Goal: Information Seeking & Learning: Find specific fact

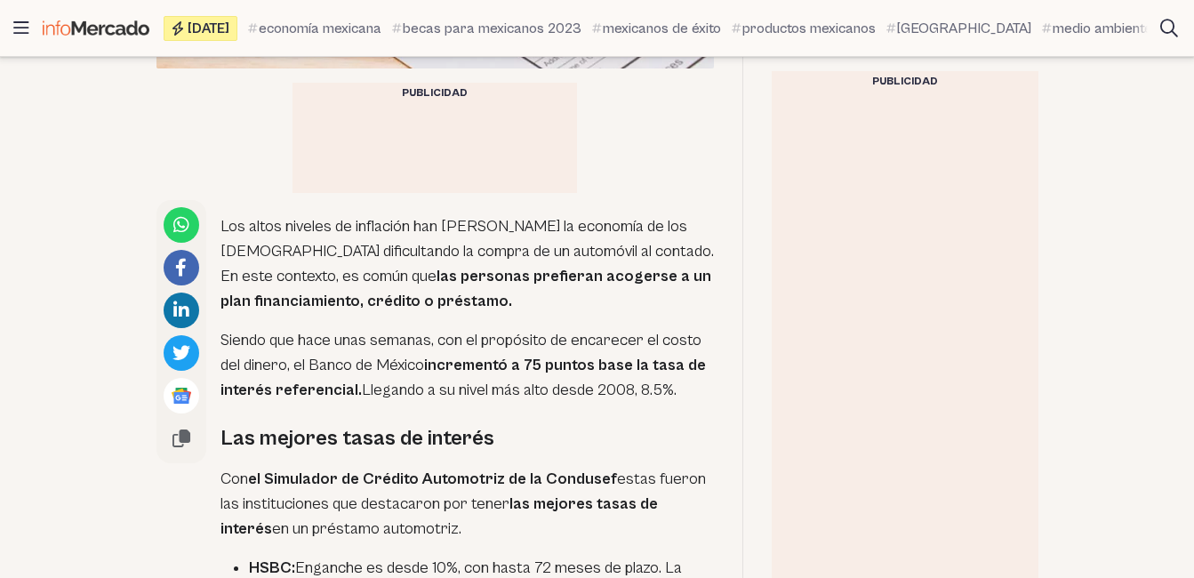
scroll to position [871, 0]
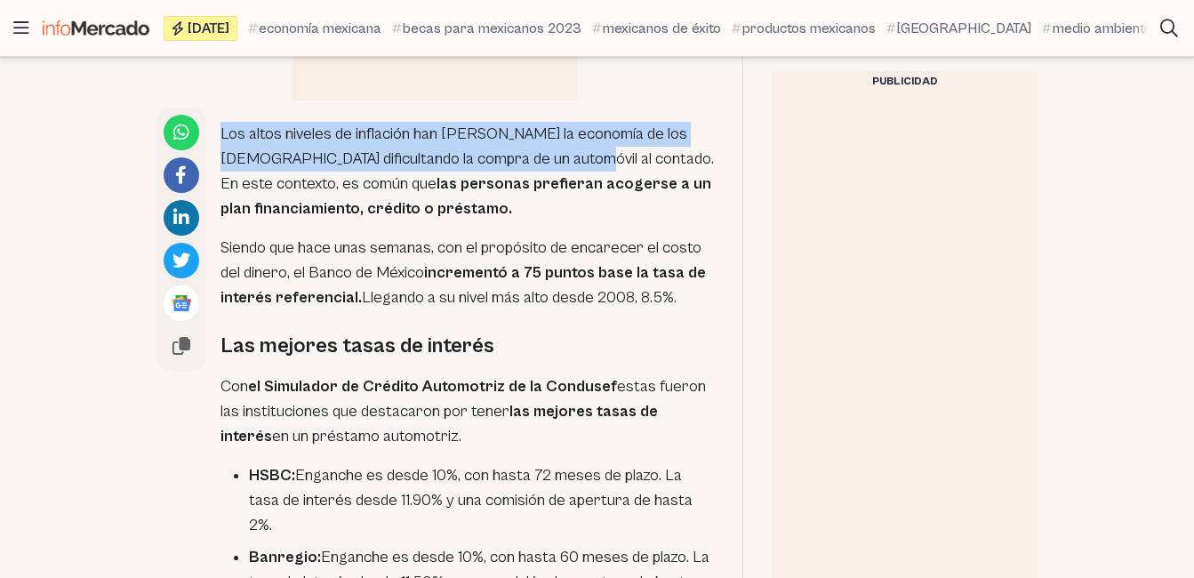
drag, startPoint x: 219, startPoint y: 127, endPoint x: 555, endPoint y: 155, distance: 337.2
copy p "Los altos niveles de inflación han [PERSON_NAME] la economía de los [DEMOGRAPHI…"
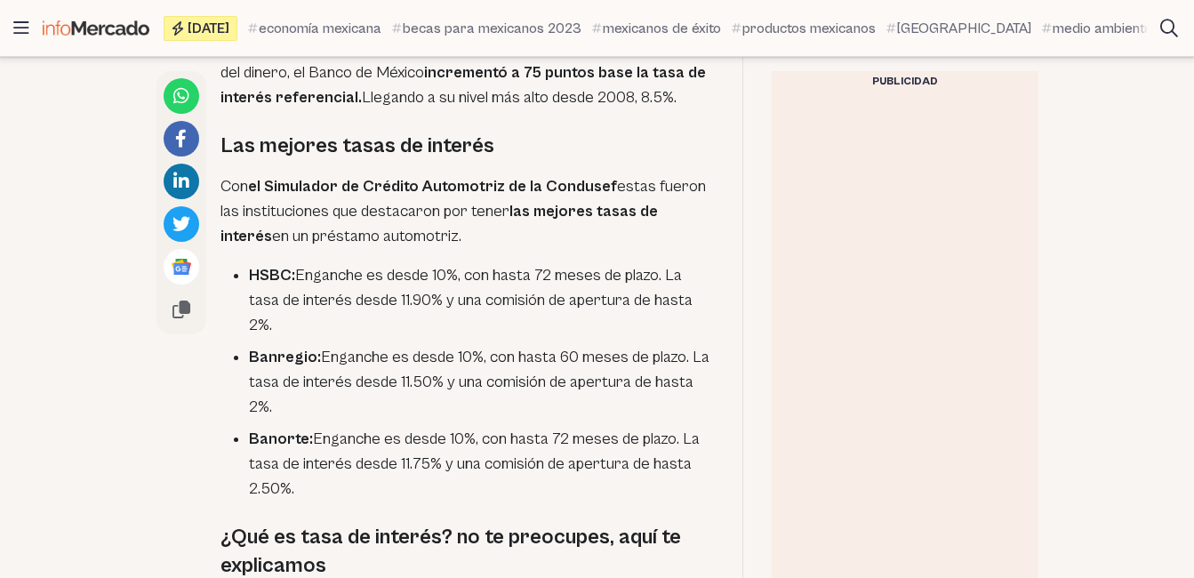
scroll to position [1138, 0]
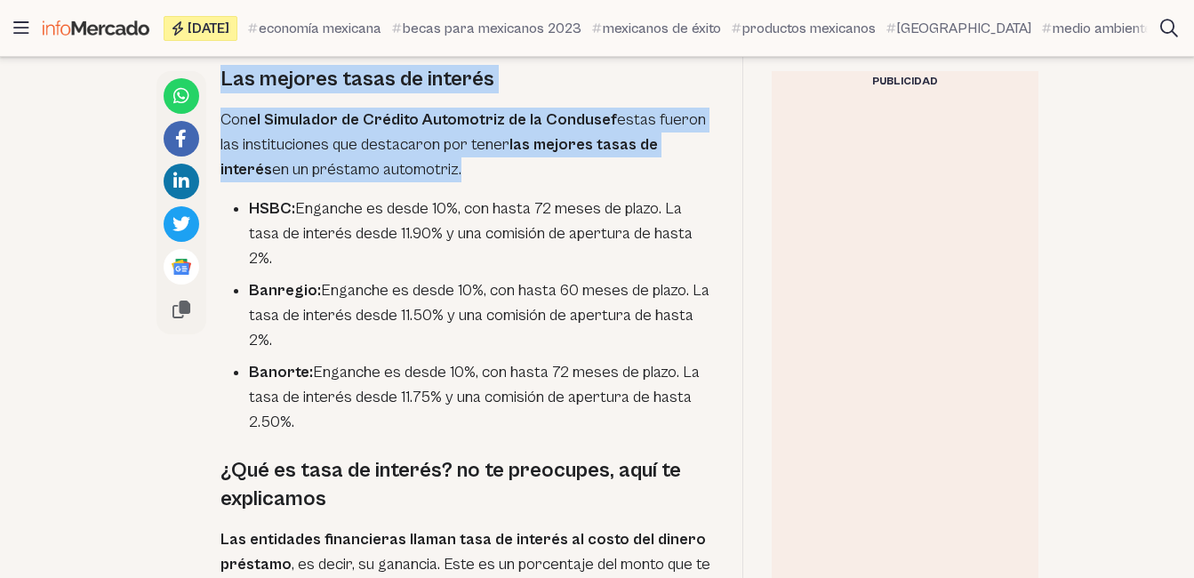
drag, startPoint x: 220, startPoint y: 75, endPoint x: 439, endPoint y: 175, distance: 241.5
drag, startPoint x: 439, startPoint y: 175, endPoint x: 410, endPoint y: 129, distance: 54.7
copy div "Las mejores tasas de interés Con el Simulador de Crédito Automotriz de la Condu…"
drag, startPoint x: 251, startPoint y: 204, endPoint x: 324, endPoint y: 394, distance: 203.2
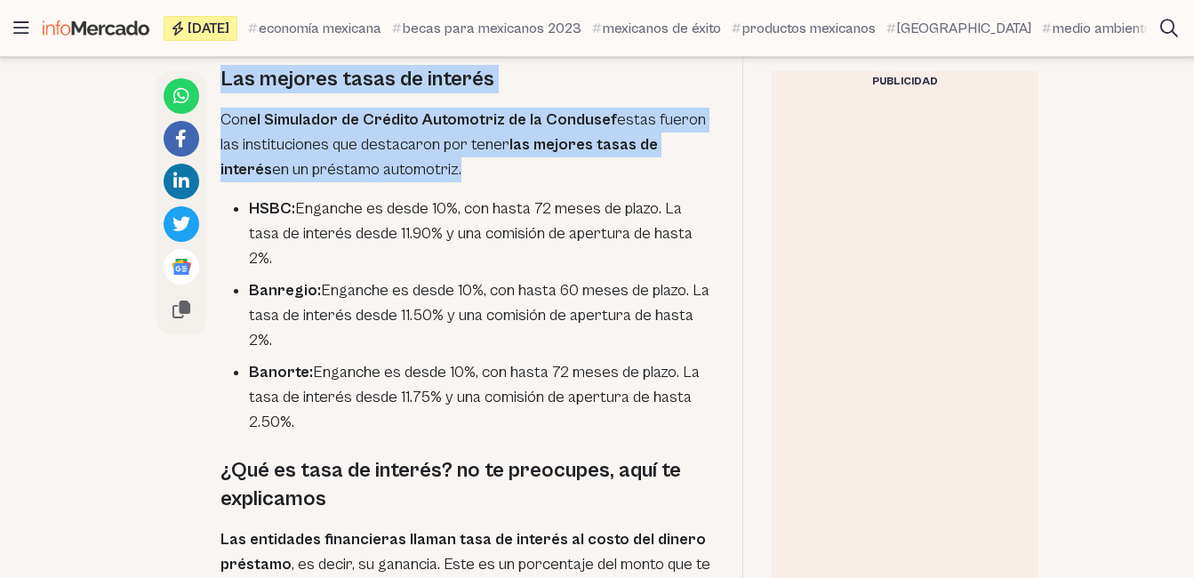
click at [324, 394] on ul "HSBC: Enganche es desde 10%, con hasta 72 meses de plazo. La tasa de interés de…" at bounding box center [466, 315] width 493 height 238
drag, startPoint x: 324, startPoint y: 394, endPoint x: 322, endPoint y: 345, distance: 49.0
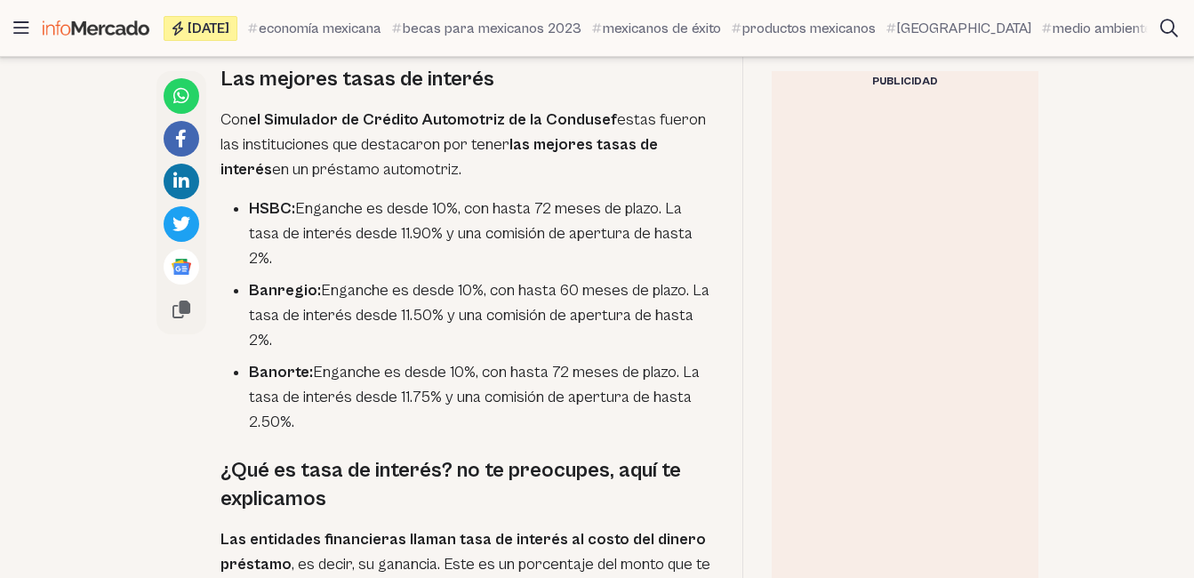
drag, startPoint x: 322, startPoint y: 345, endPoint x: 484, endPoint y: 40, distance: 345.2
click at [484, 40] on div "economía mexicana becas para [DEMOGRAPHIC_DATA] 2023 [DEMOGRAPHIC_DATA] de éxit…" at bounding box center [692, 29] width 910 height 50
drag, startPoint x: 484, startPoint y: 40, endPoint x: 411, endPoint y: 200, distance: 175.8
click at [411, 200] on li "HSBC: Enganche es desde 10%, con hasta 72 meses de plazo. La tasa de interés de…" at bounding box center [481, 233] width 465 height 75
drag, startPoint x: 249, startPoint y: 203, endPoint x: 309, endPoint y: 405, distance: 211.5
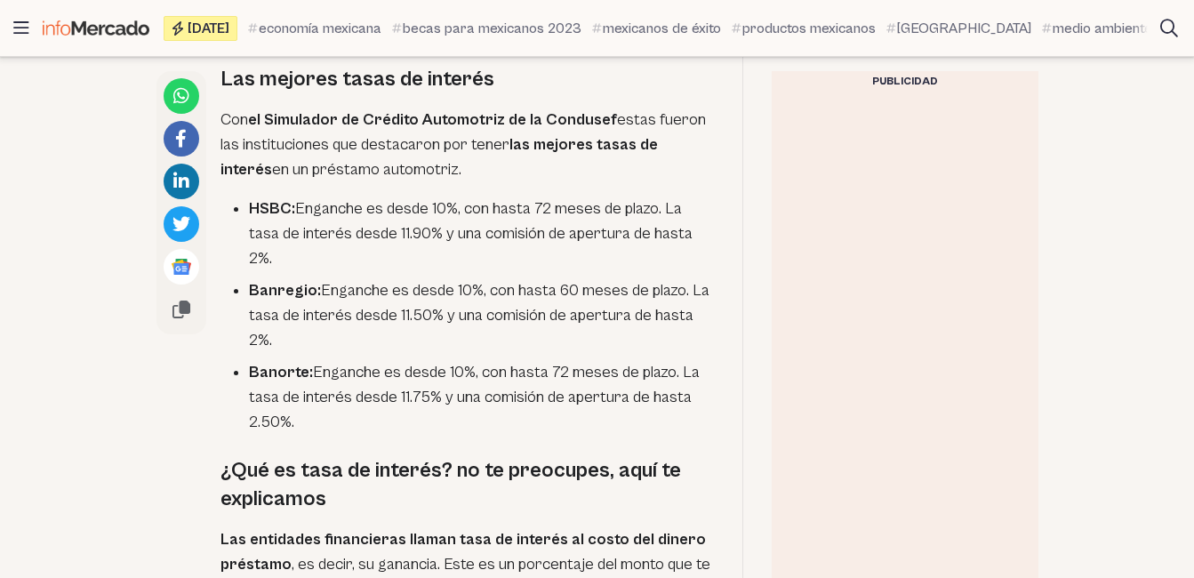
click at [309, 405] on ul "HSBC: Enganche es desde 10%, con hasta 72 meses de plazo. La tasa de interés de…" at bounding box center [466, 315] width 493 height 238
drag, startPoint x: 309, startPoint y: 405, endPoint x: 308, endPoint y: 339, distance: 66.7
copy ul "HSBC: Enganche es desde 10%, con hasta 72 meses de plazo. La tasa de interés de…"
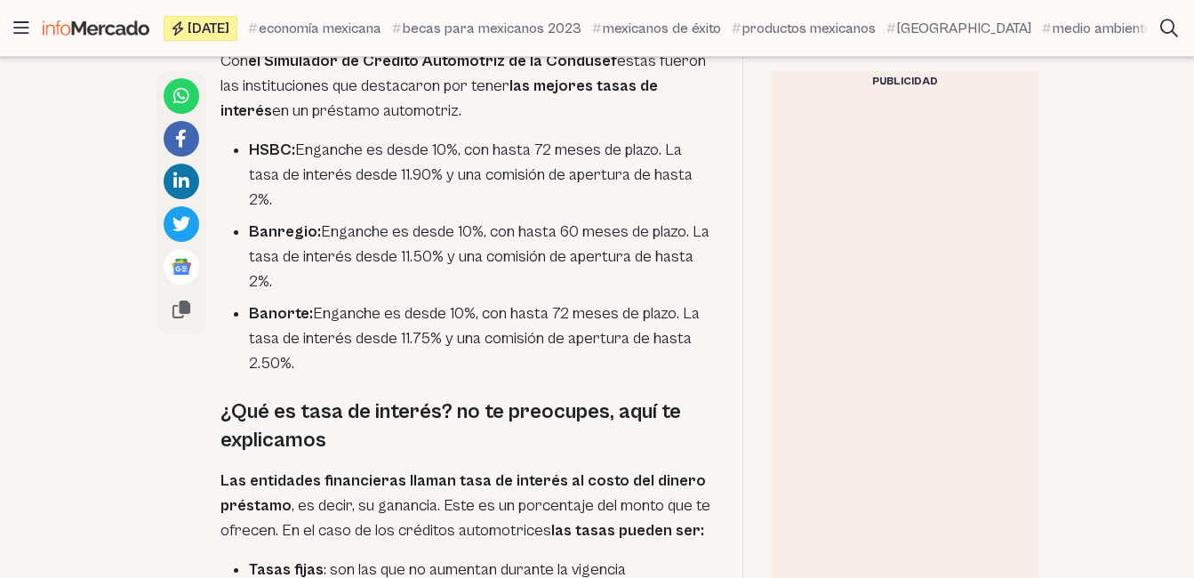
scroll to position [1405, 0]
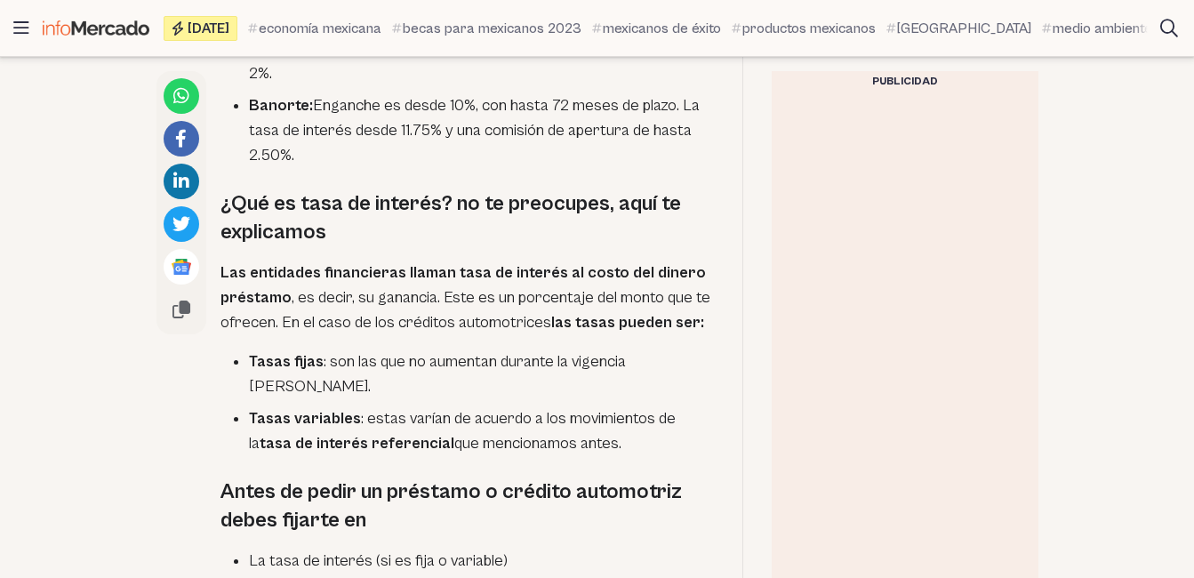
drag, startPoint x: 222, startPoint y: 241, endPoint x: 612, endPoint y: 424, distance: 431.1
click at [612, 424] on div "Los altos niveles de inflación han [PERSON_NAME] la economía de los [DEMOGRAPHI…" at bounding box center [466, 551] width 493 height 1955
drag, startPoint x: 612, startPoint y: 424, endPoint x: 484, endPoint y: 401, distance: 130.1
copy div "Las entidades financieras llaman tasa de interés al costo del dinero préstamo ,…"
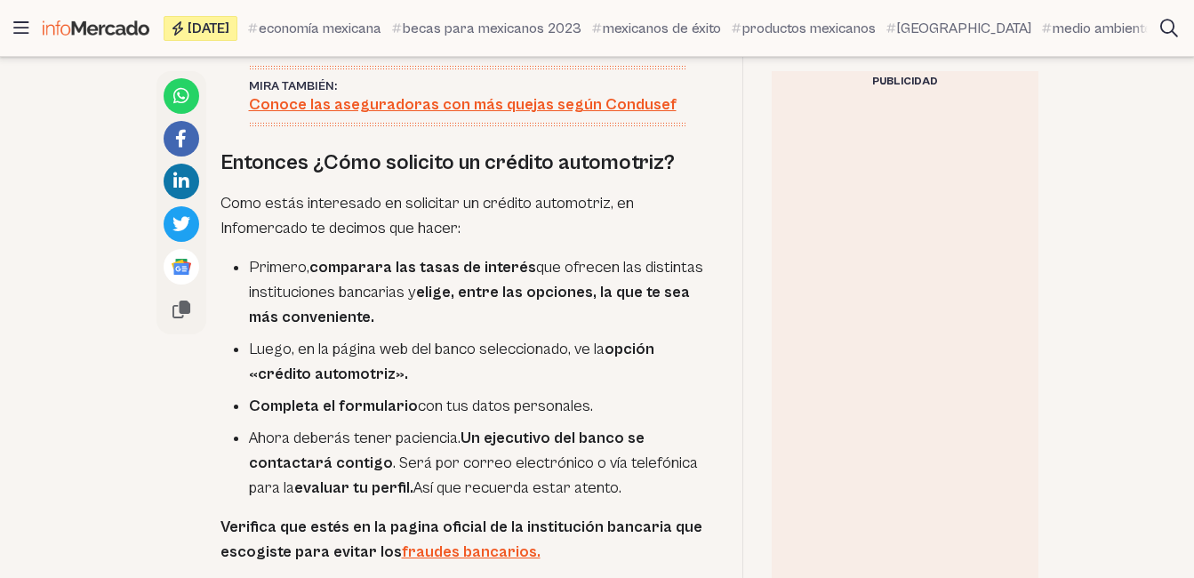
scroll to position [2027, 0]
